Goal: Information Seeking & Learning: Learn about a topic

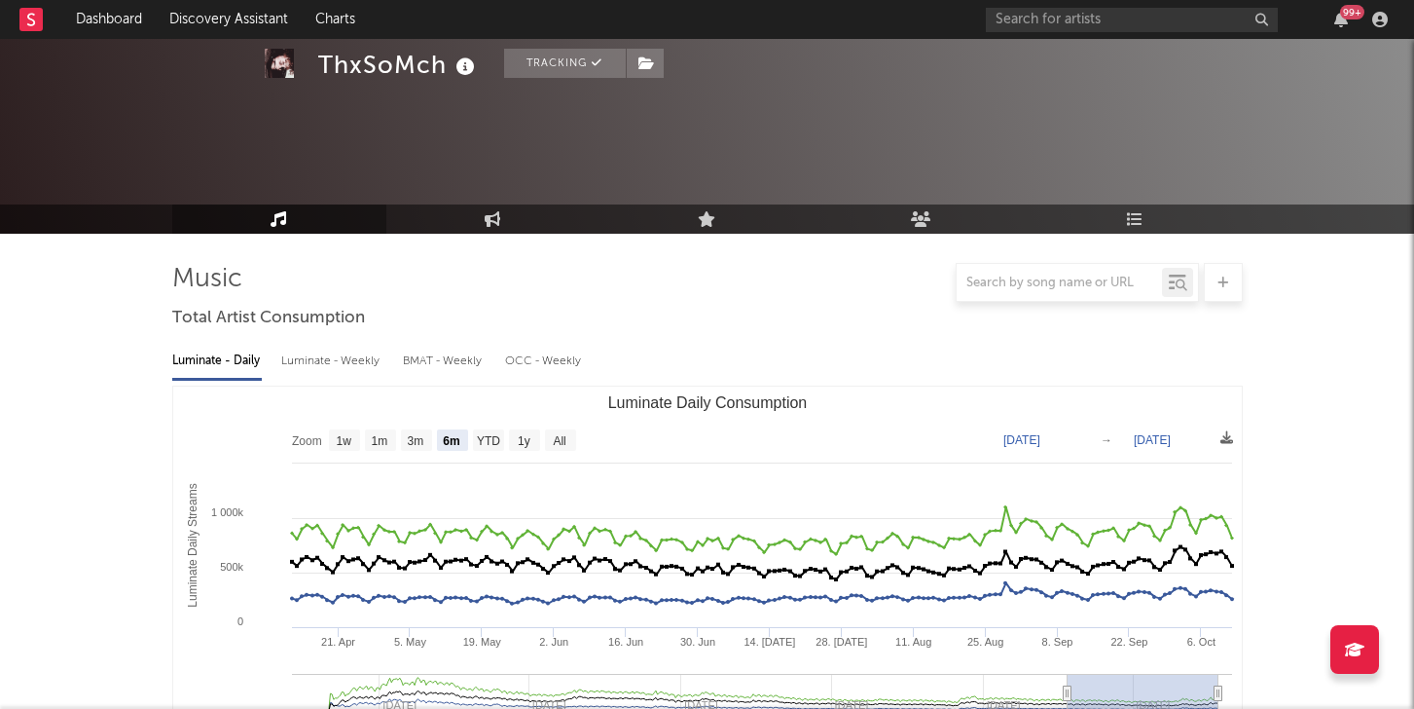
select select "6m"
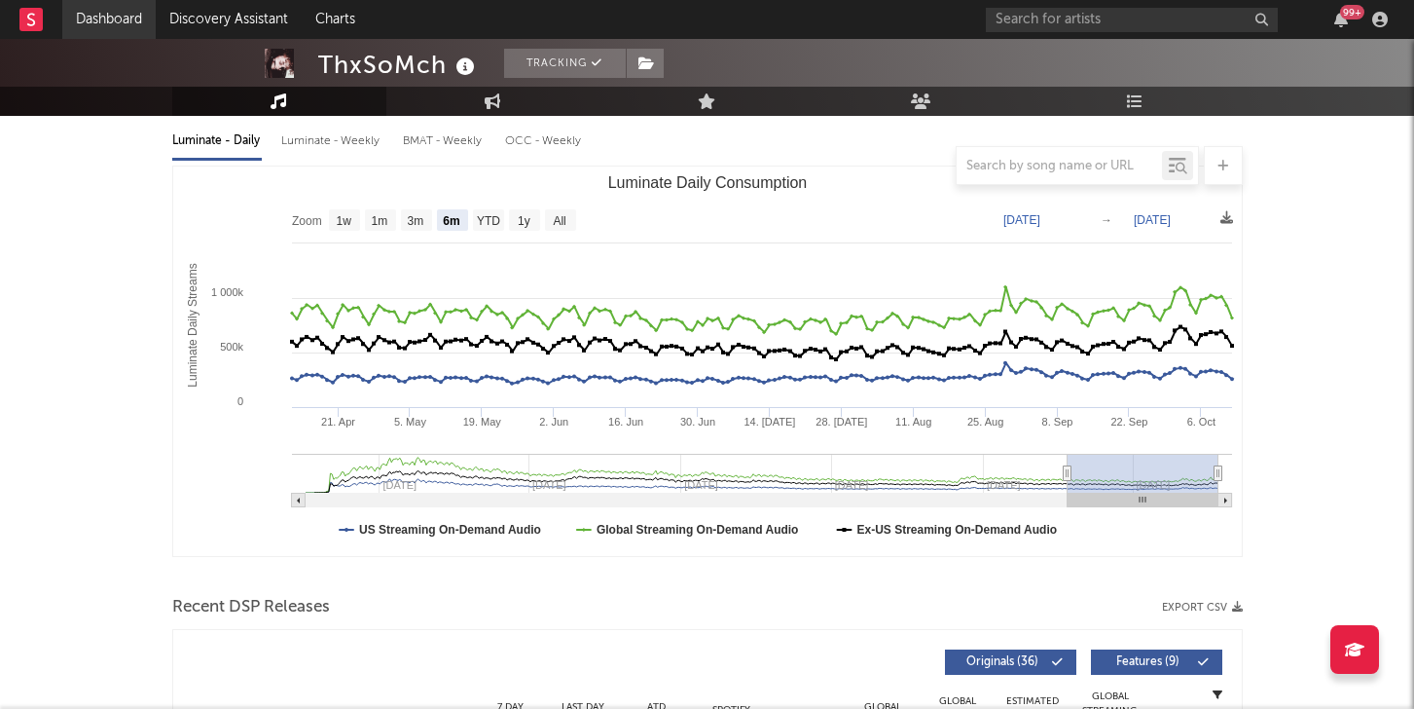
click at [119, 18] on link "Dashboard" at bounding box center [108, 19] width 93 height 39
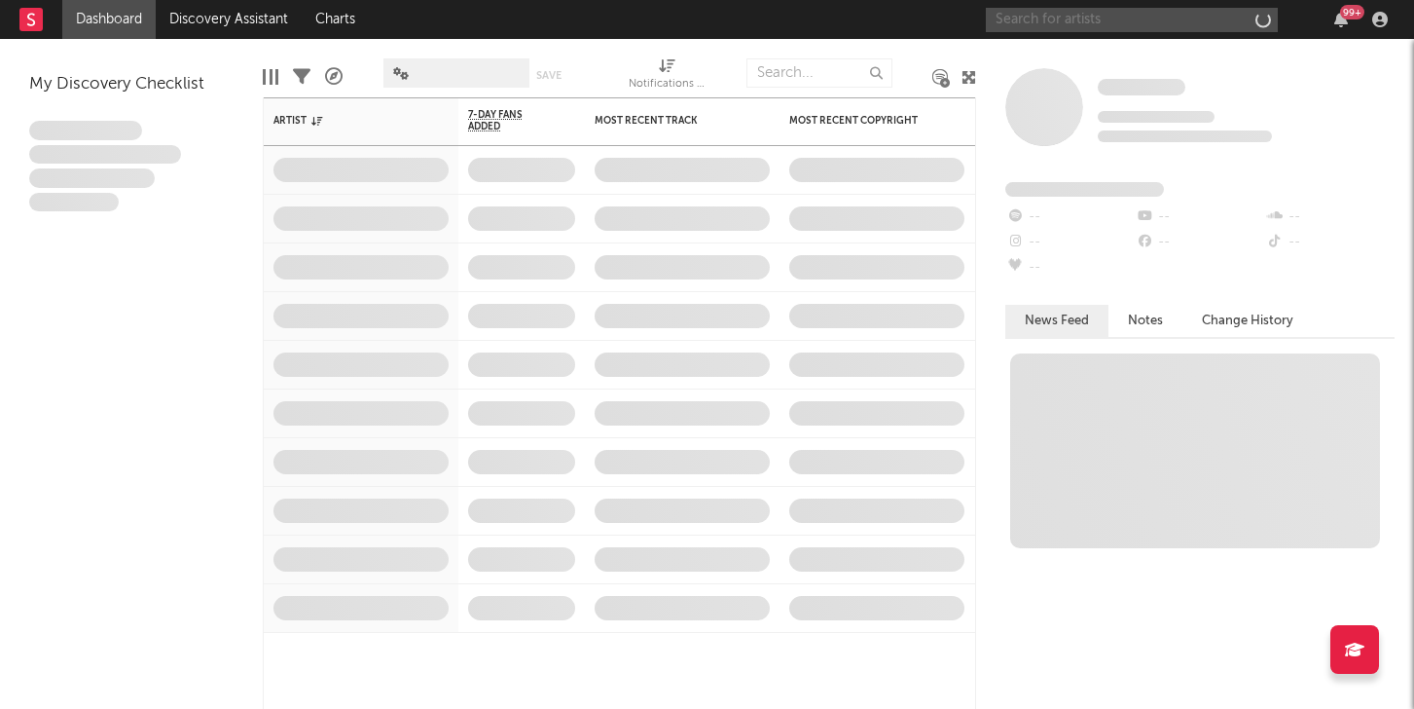
click at [1055, 23] on input "text" at bounding box center [1132, 20] width 292 height 24
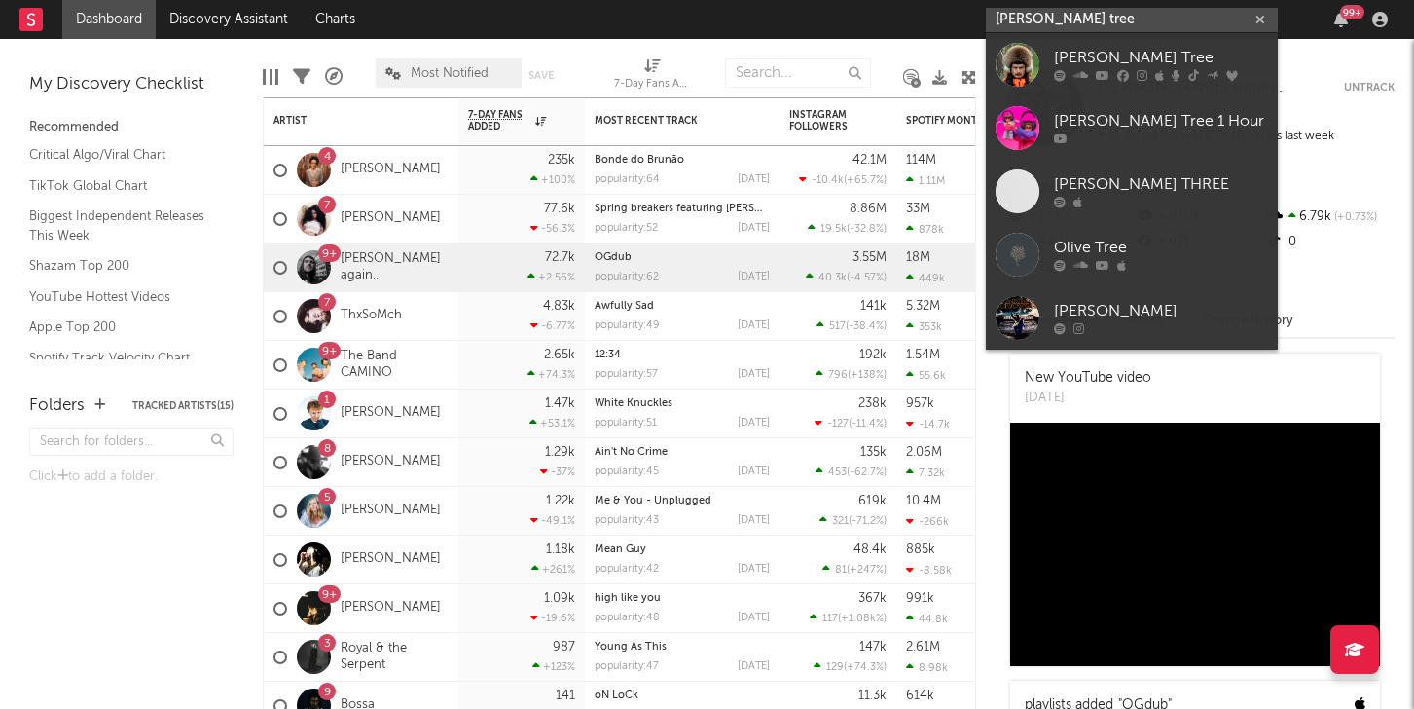
type input "[PERSON_NAME] tree"
click at [1080, 61] on div "[PERSON_NAME] Tree" at bounding box center [1161, 58] width 214 height 23
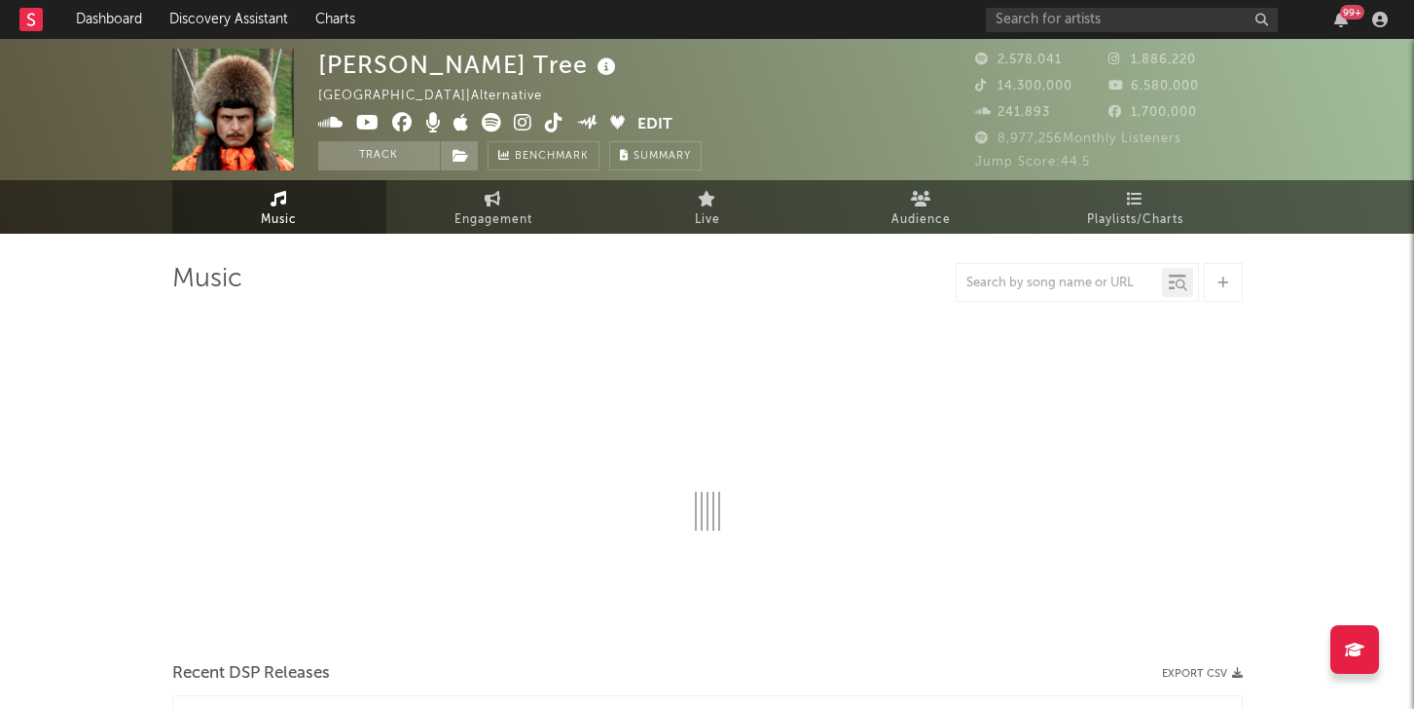
select select "6m"
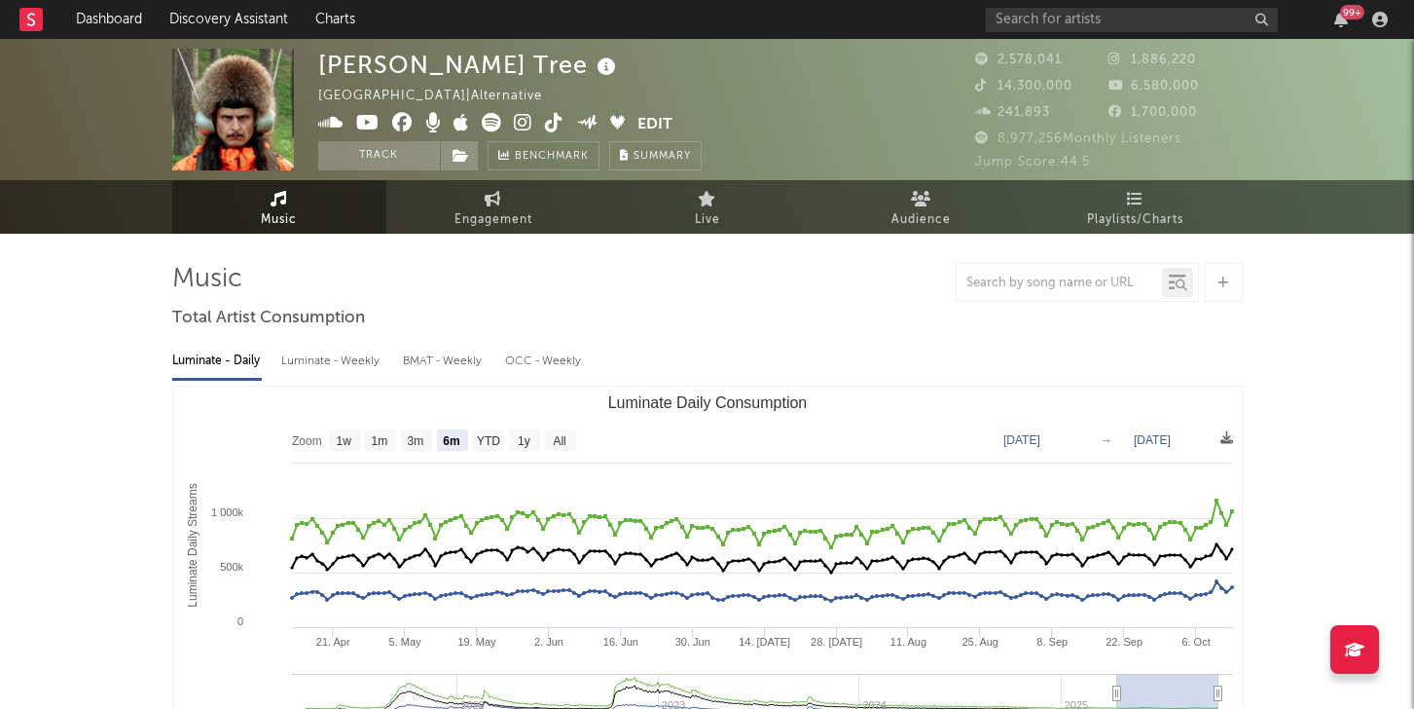
select select "6m"
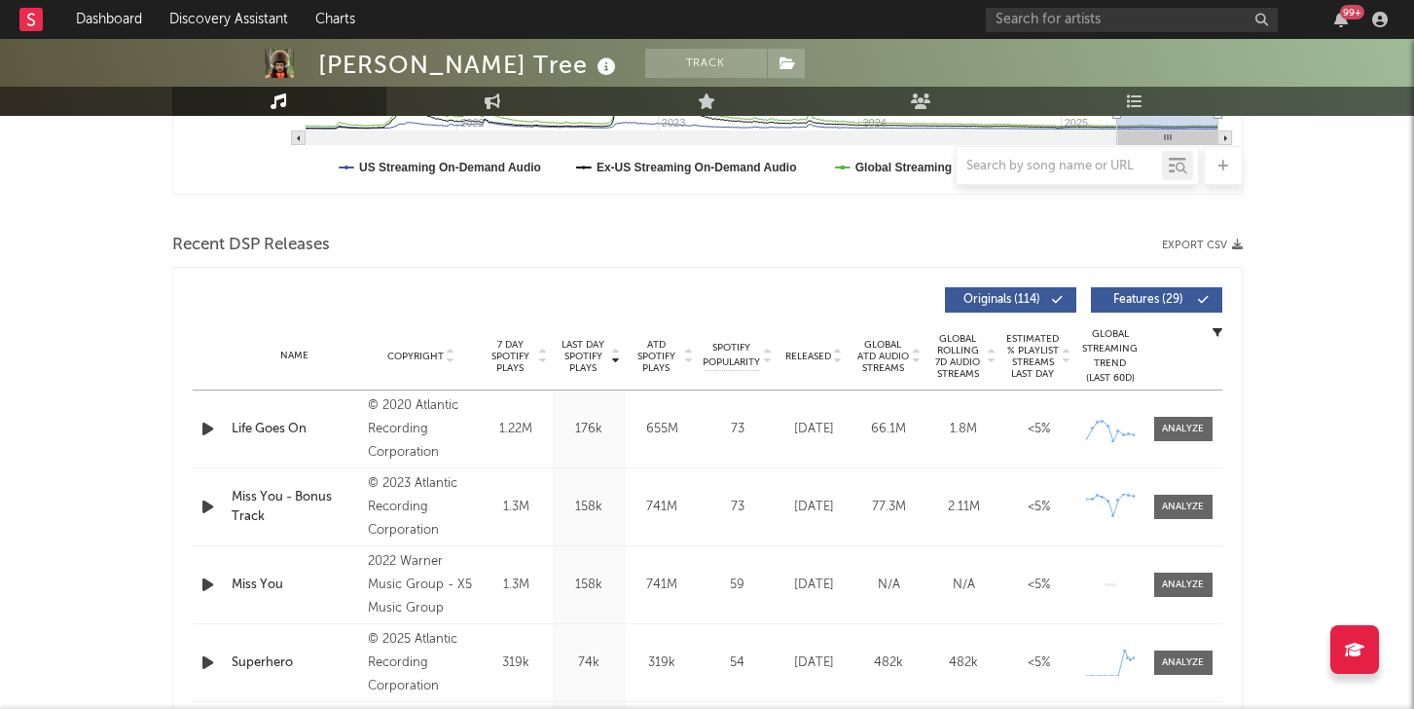
scroll to position [718, 0]
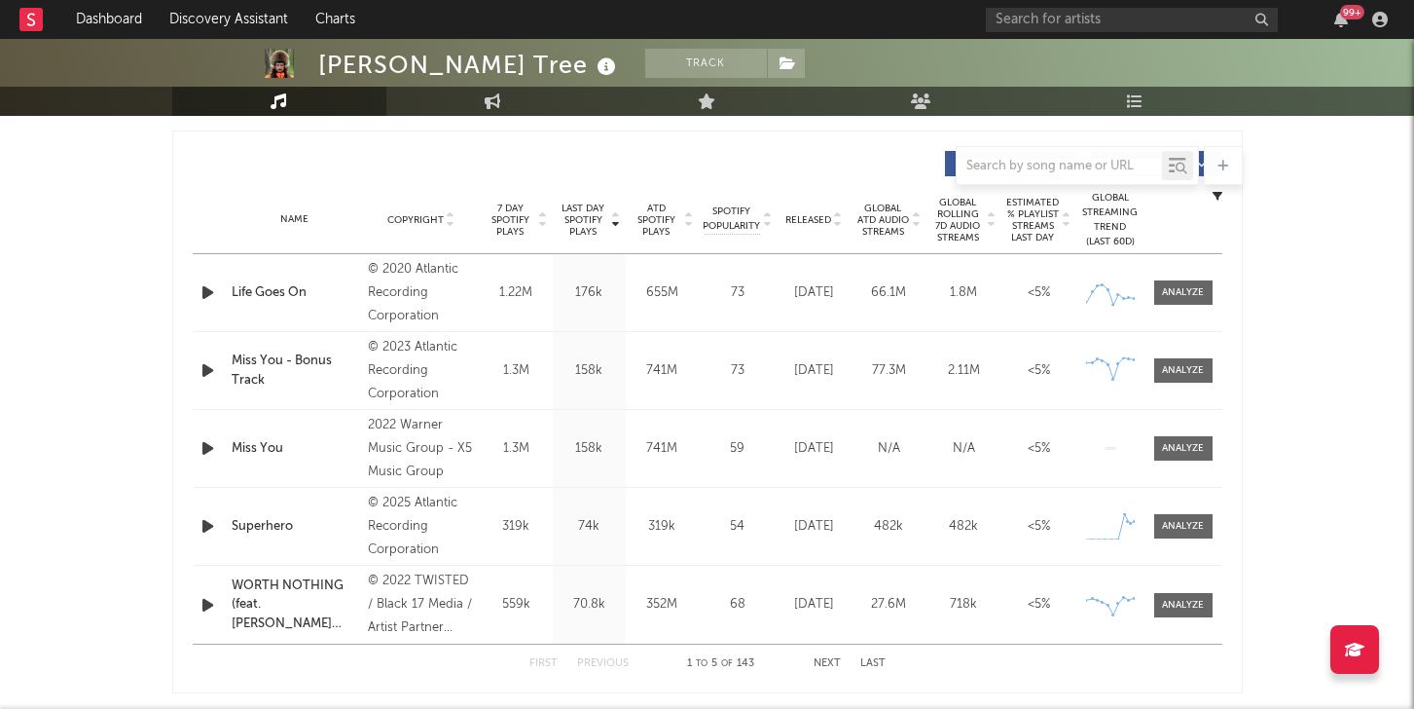
click at [483, 521] on div "7 Day Spotify Plays 319k" at bounding box center [516, 526] width 73 height 19
click at [288, 527] on div "Superhero" at bounding box center [295, 526] width 127 height 19
